Goal: Participate in discussion

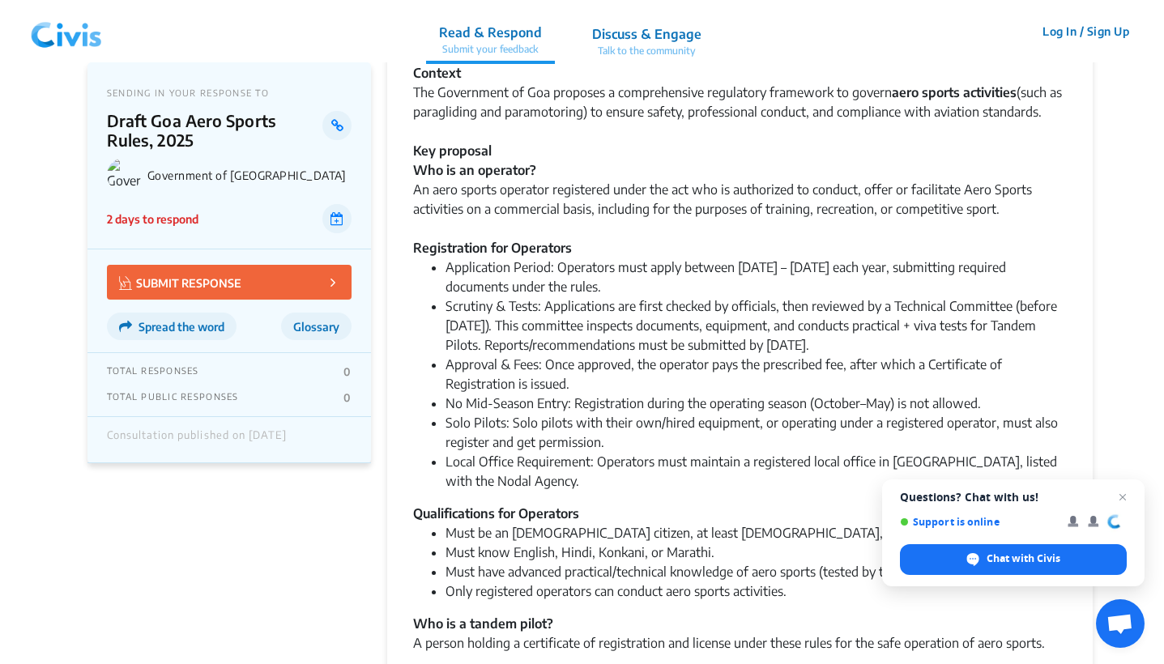
scroll to position [169, 0]
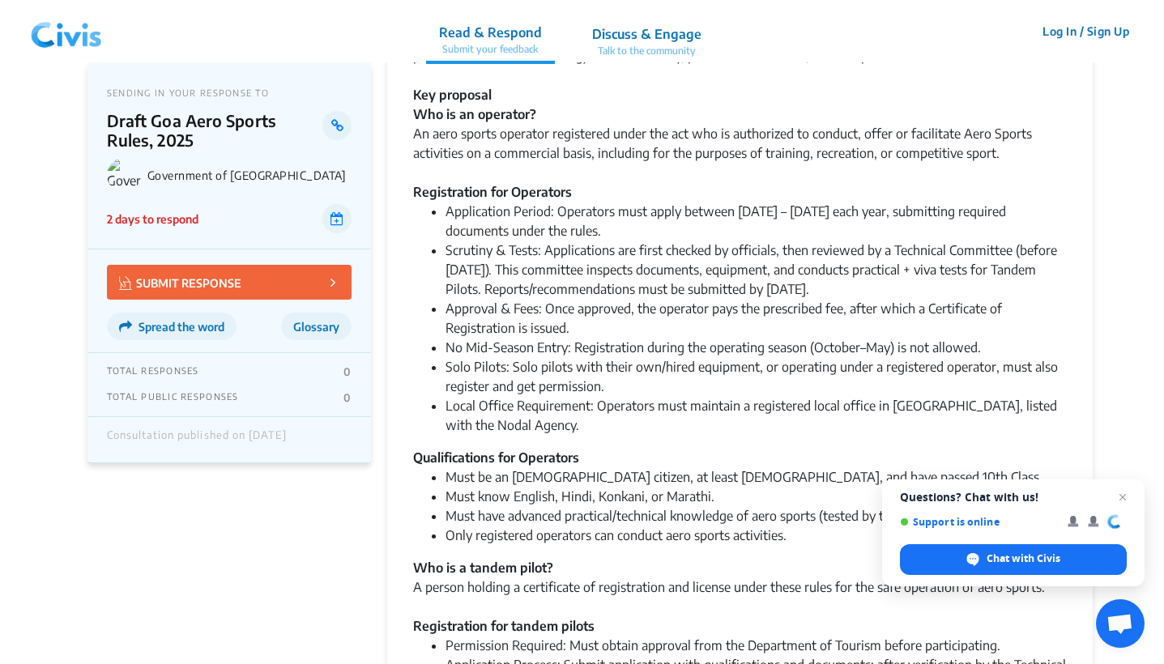
click at [768, 323] on li "Approval & Fees: Once approved, the operator pays the prescribed fee, after whi…" at bounding box center [755, 318] width 621 height 39
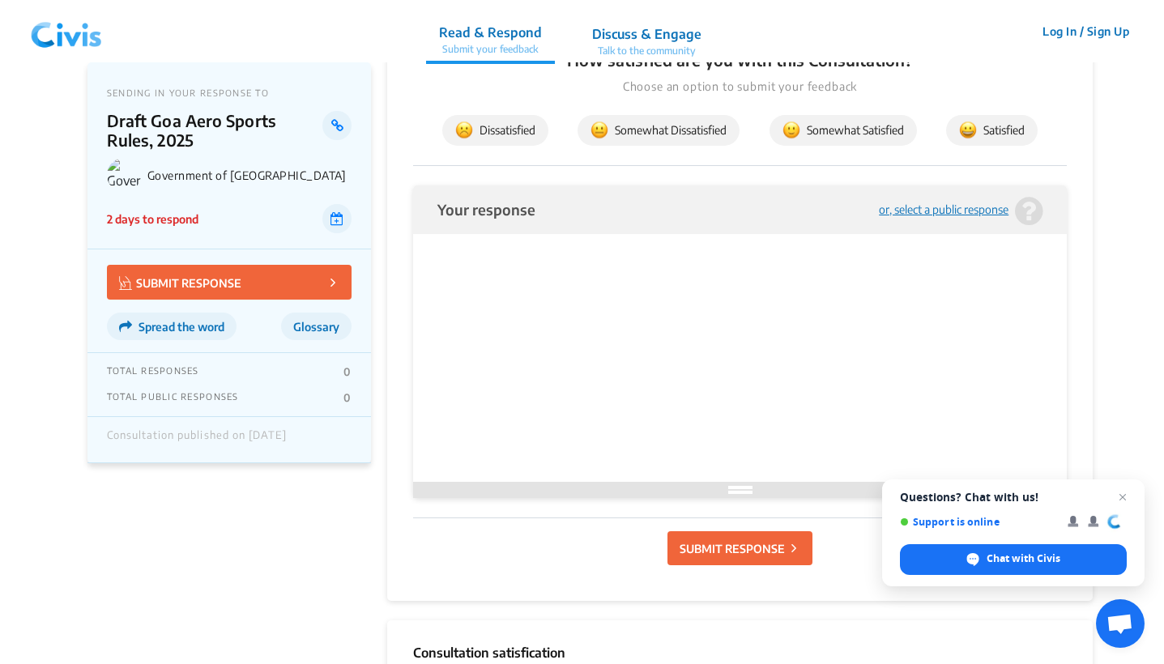
scroll to position [2597, 0]
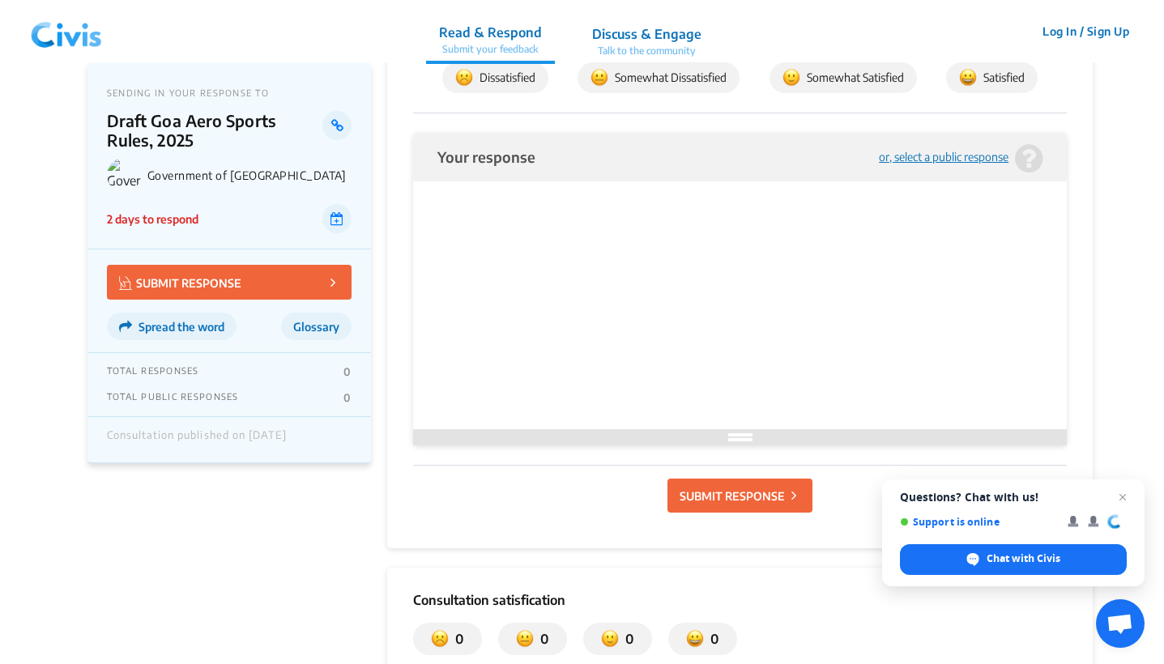
click at [928, 152] on div "or, select a public response" at bounding box center [944, 157] width 130 height 12
click at [933, 157] on div "or, select a public response" at bounding box center [944, 157] width 130 height 12
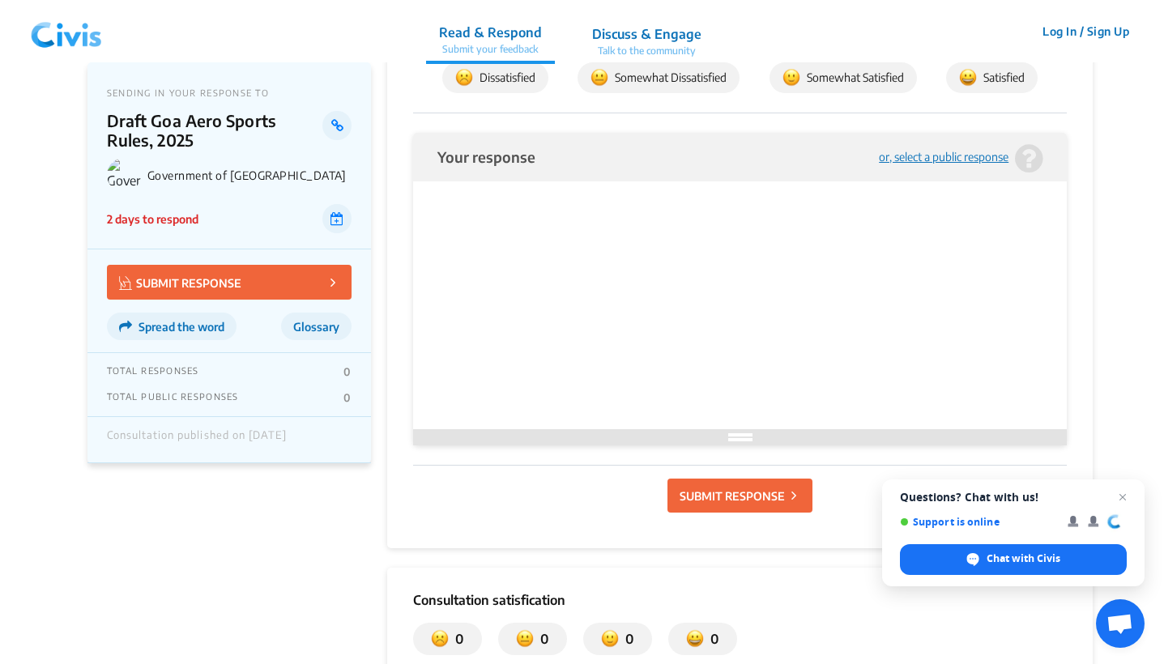
click at [933, 157] on div "or, select a public response" at bounding box center [944, 157] width 130 height 12
click at [921, 160] on div "or, select a public response" at bounding box center [944, 157] width 130 height 12
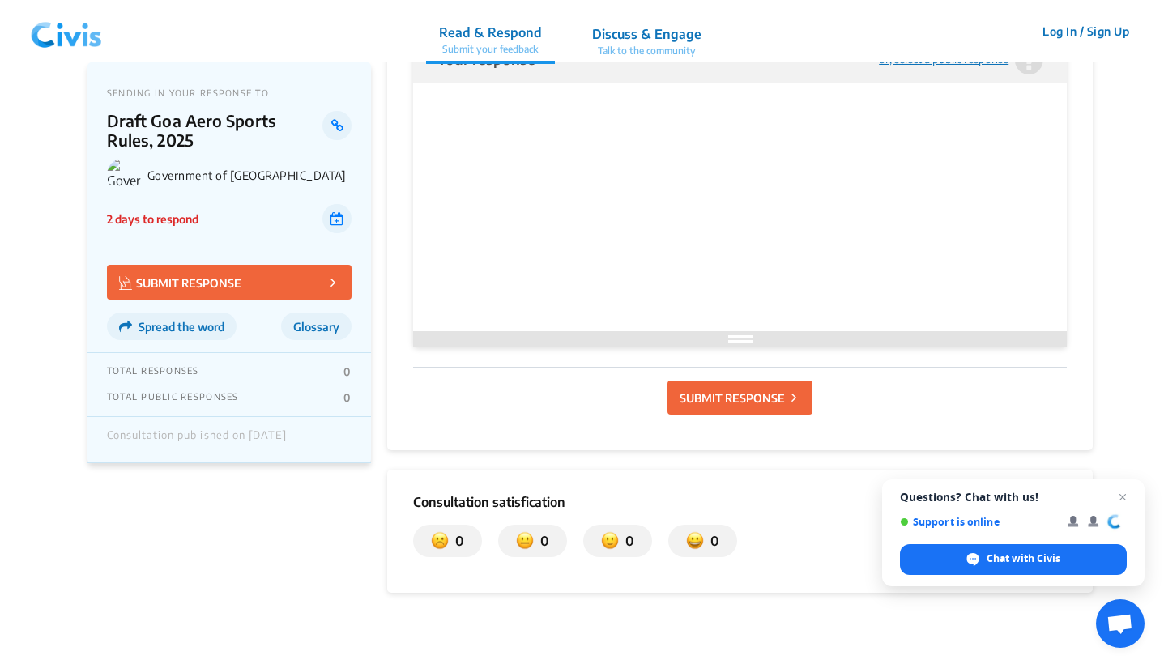
scroll to position [2702, 0]
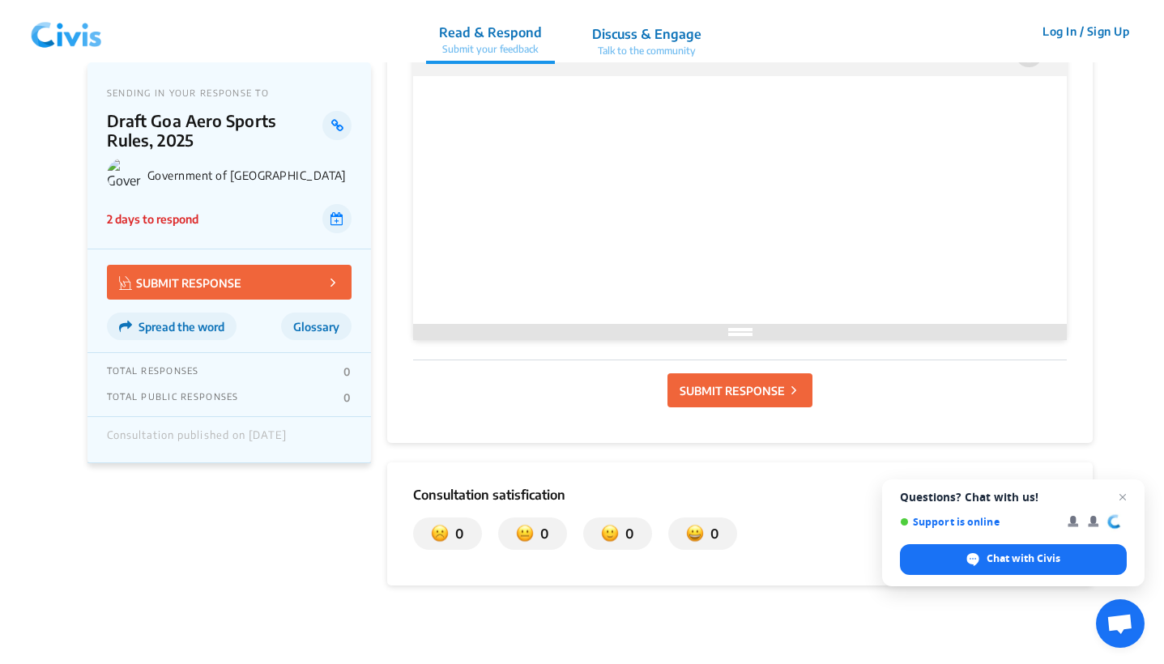
click at [629, 36] on p "Discuss & Engage" at bounding box center [646, 33] width 109 height 19
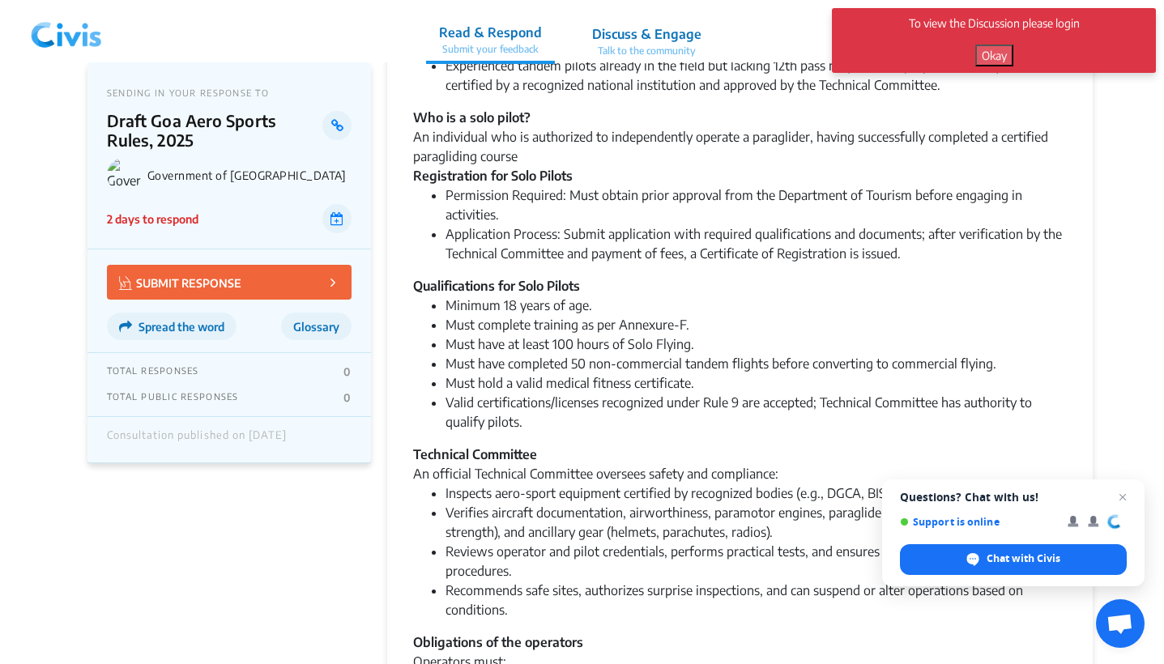
scroll to position [312, 0]
